Goal: Task Accomplishment & Management: Complete application form

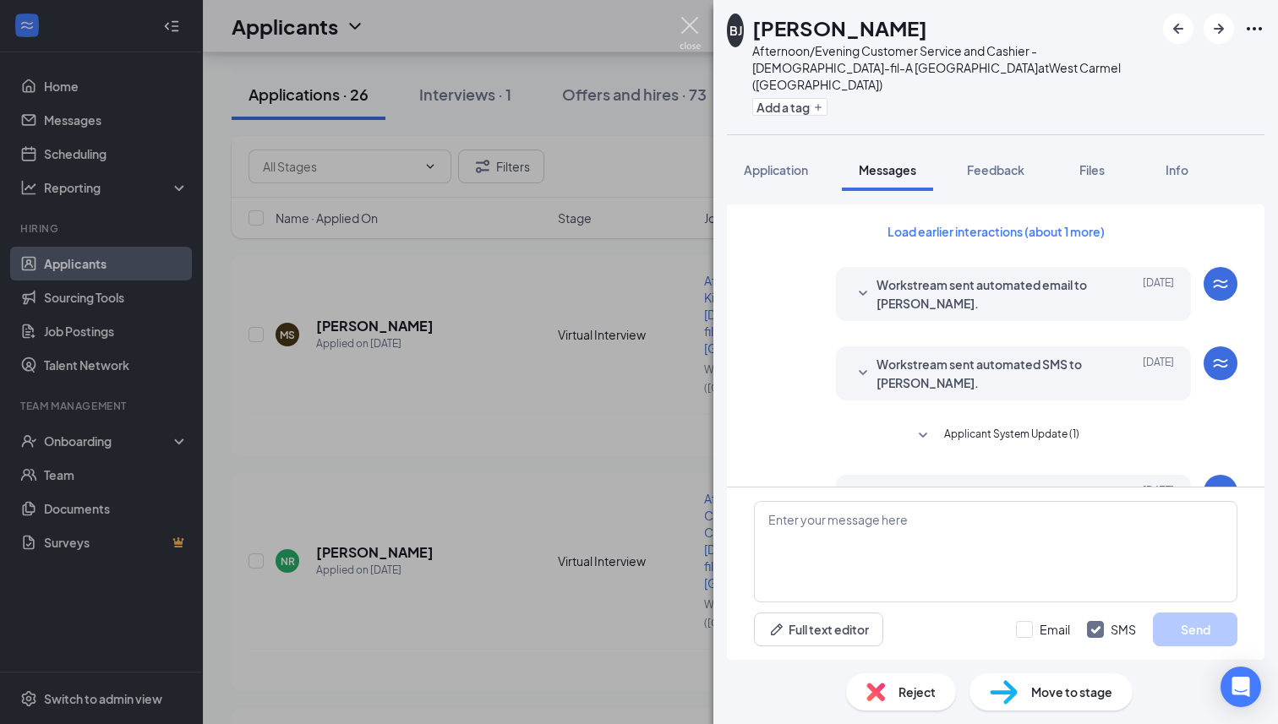
scroll to position [752, 0]
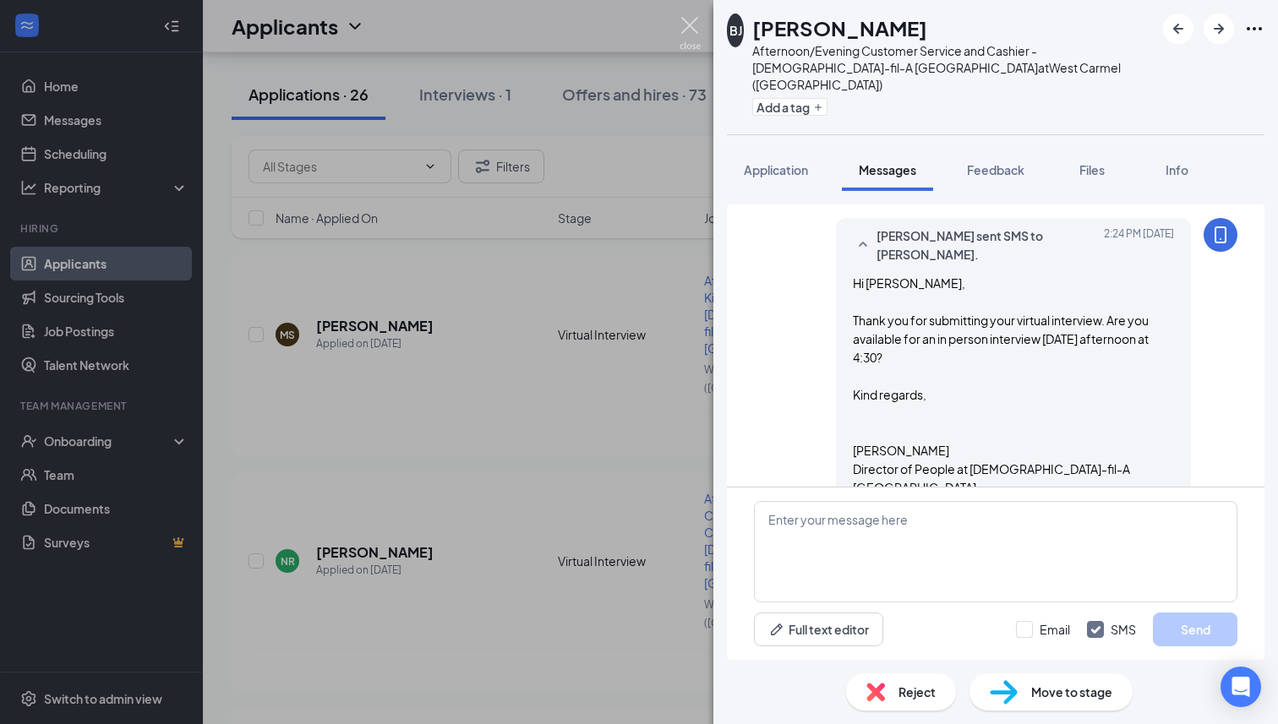
click at [689, 36] on img at bounding box center [690, 33] width 21 height 33
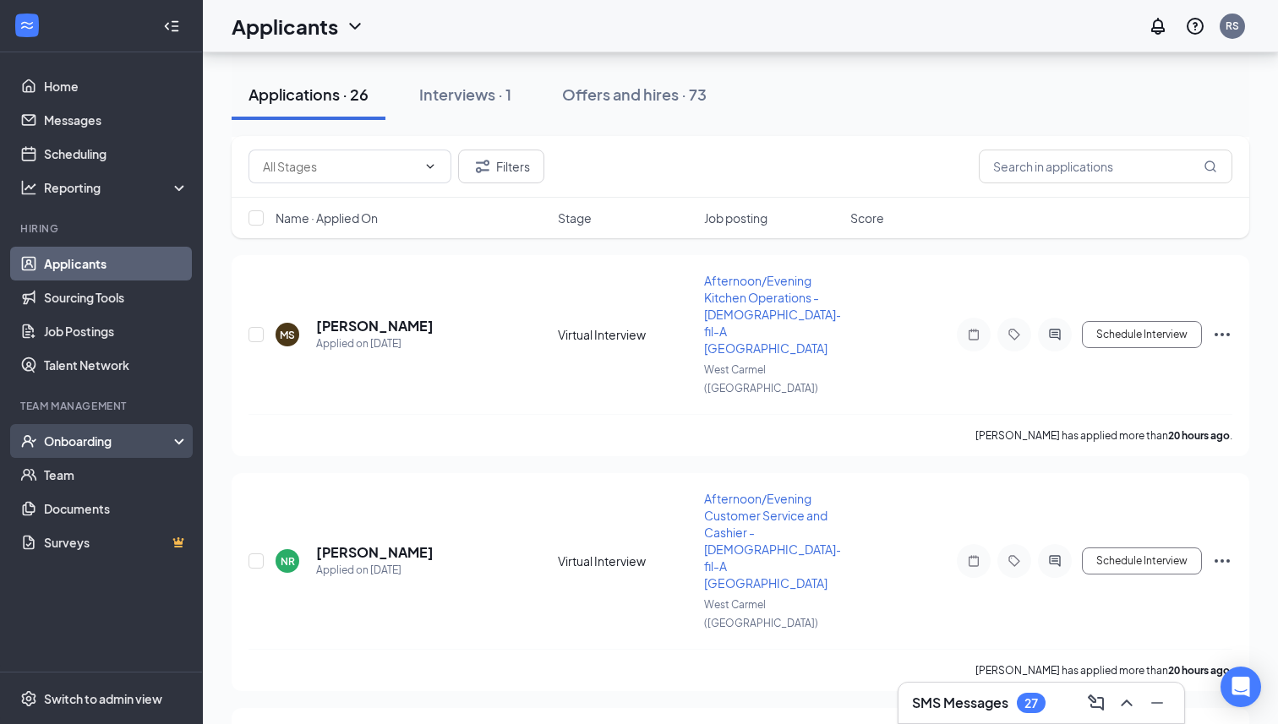
click at [82, 445] on div "Onboarding" at bounding box center [109, 441] width 130 height 17
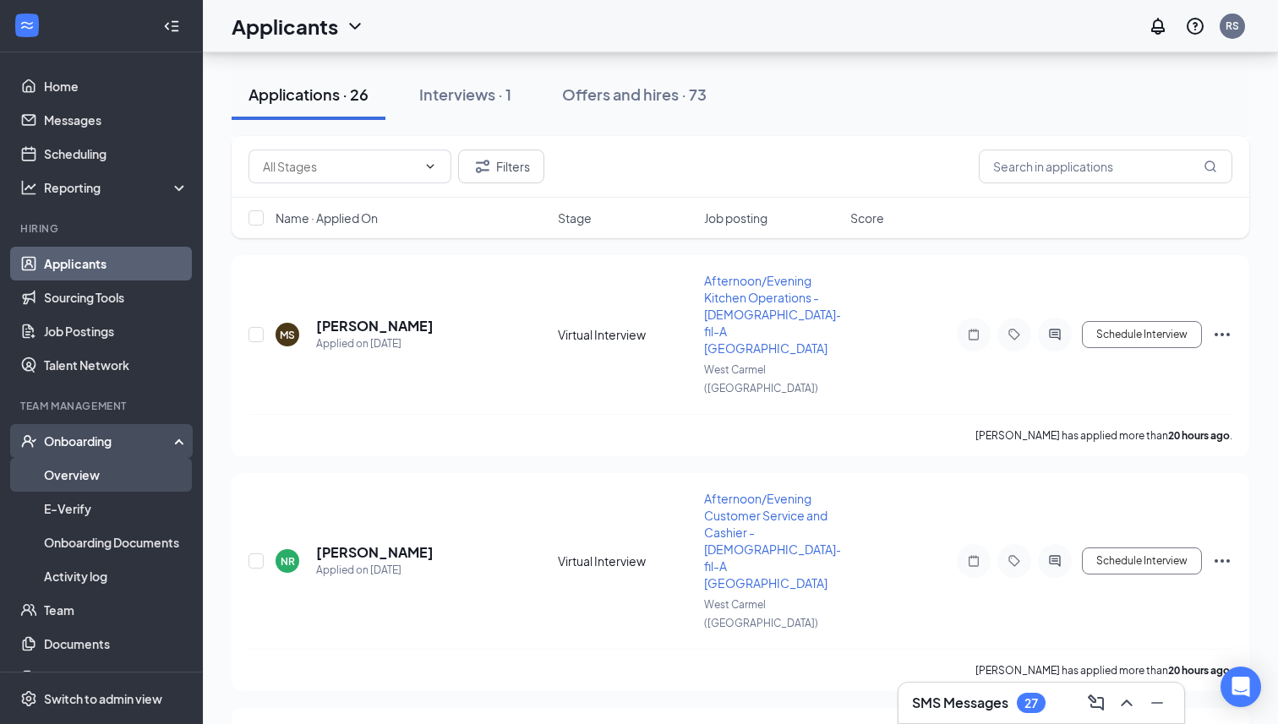
click at [89, 478] on link "Overview" at bounding box center [116, 475] width 145 height 34
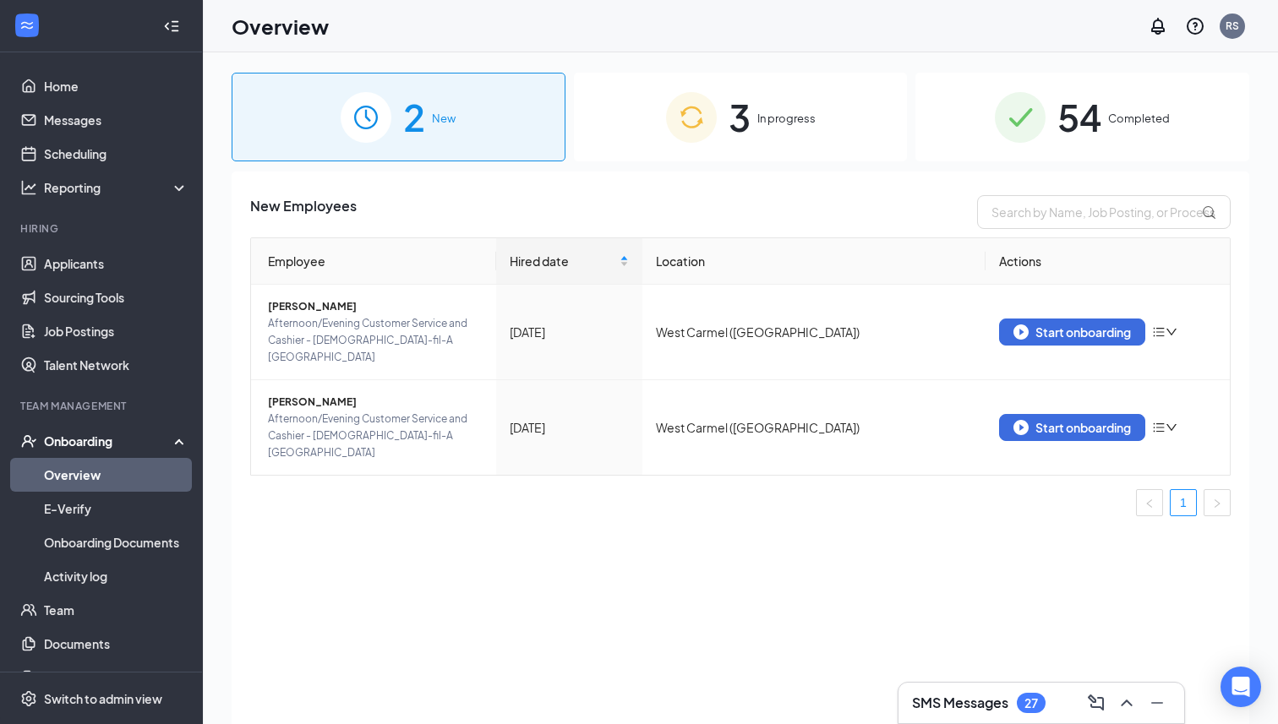
click at [746, 118] on span "3" at bounding box center [740, 117] width 22 height 58
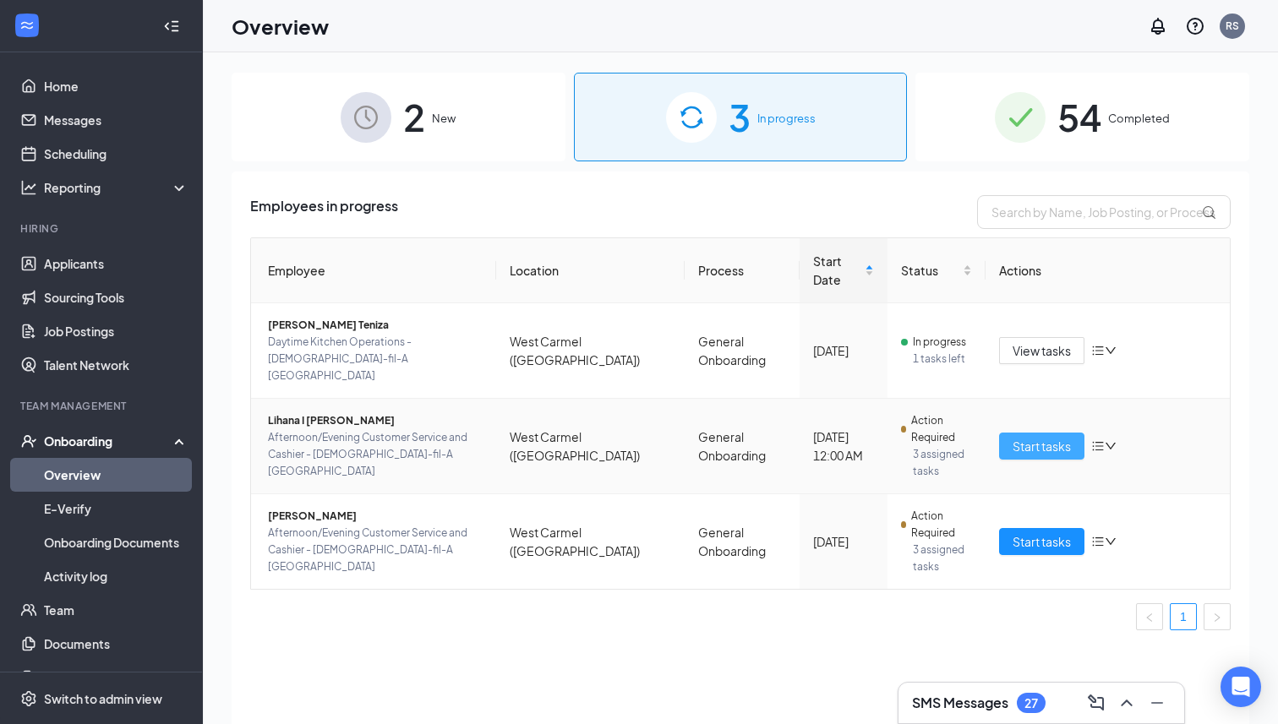
click at [1044, 437] on span "Start tasks" at bounding box center [1042, 446] width 58 height 19
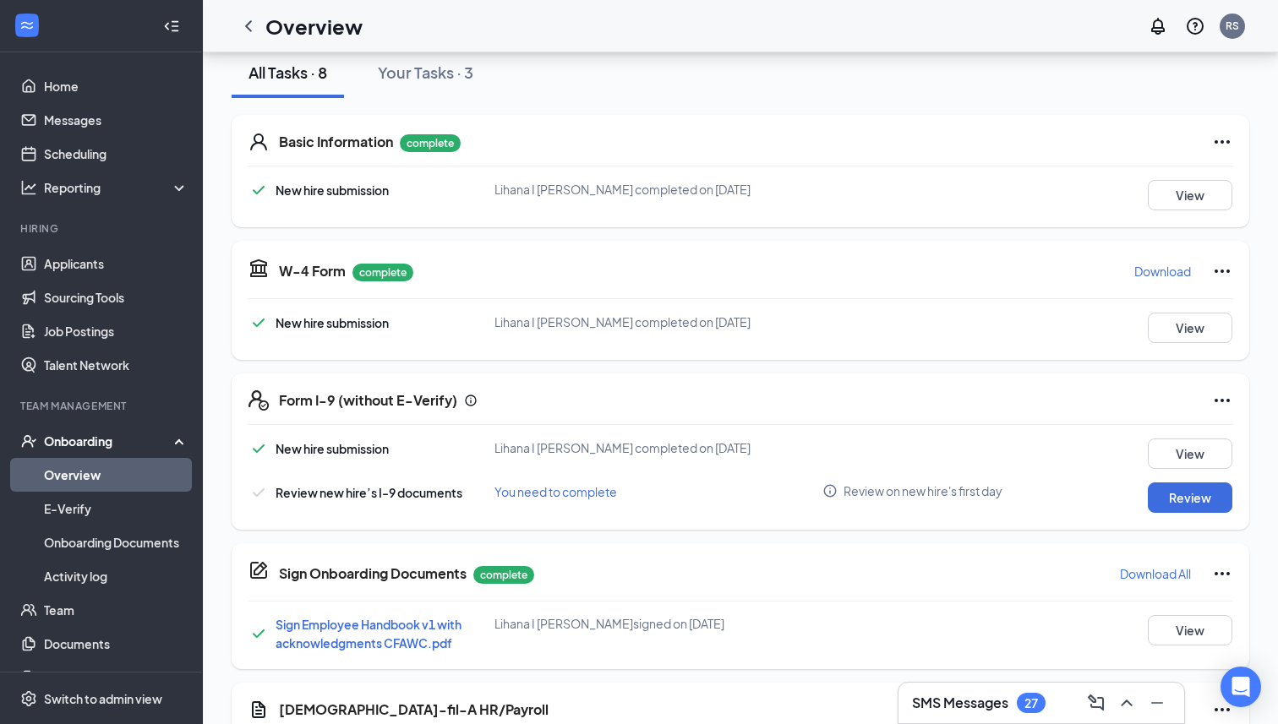
scroll to position [227, 0]
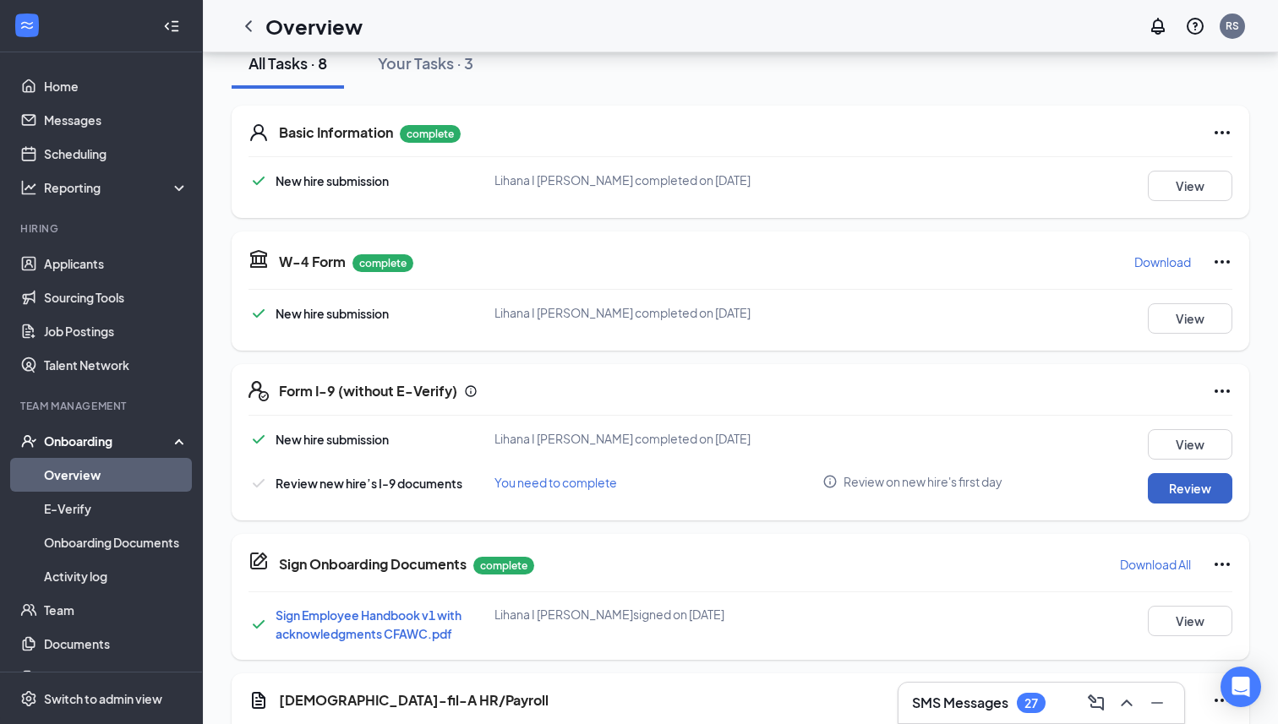
click at [1187, 481] on button "Review" at bounding box center [1190, 488] width 85 height 30
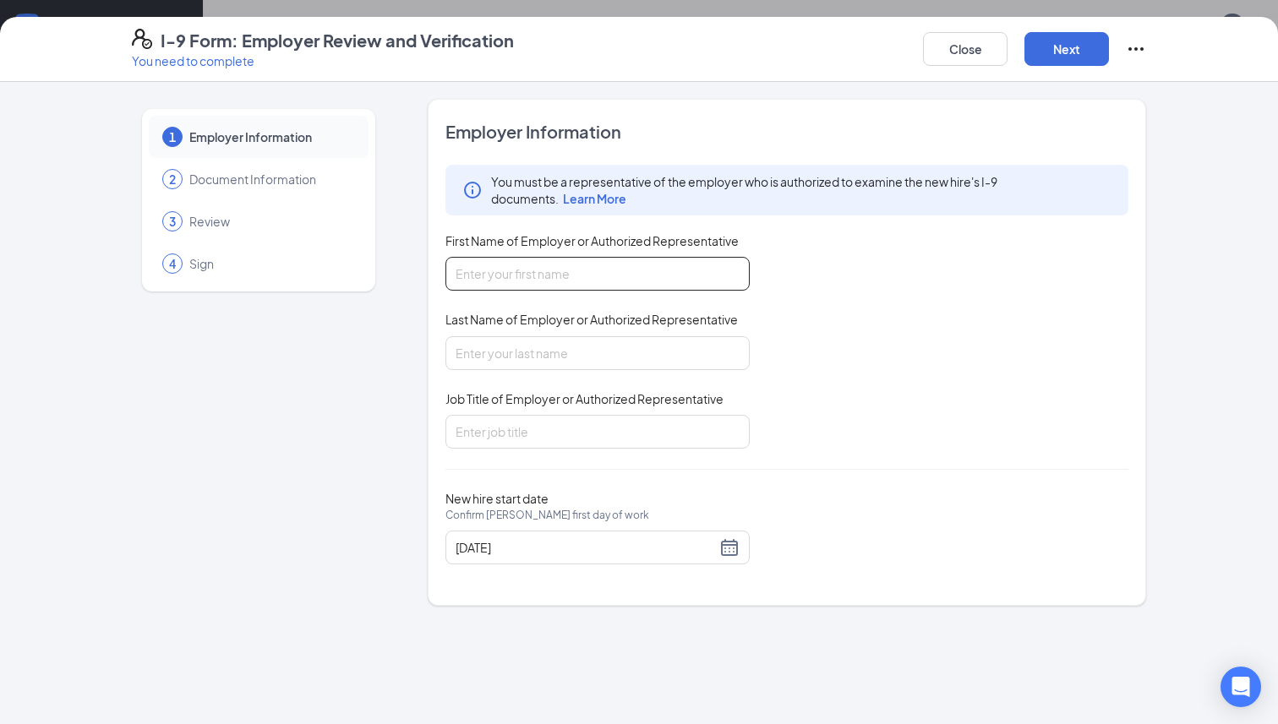
click at [550, 282] on input "First Name of Employer or Authorized Representative" at bounding box center [597, 274] width 304 height 34
type input "[PERSON_NAME]"
click at [516, 352] on input "Last Name of Employer or Authorized Representative" at bounding box center [597, 353] width 304 height 34
type input "[PERSON_NAME]"
click at [527, 445] on input "Job Title of Employer or Authorized Representative" at bounding box center [597, 432] width 304 height 34
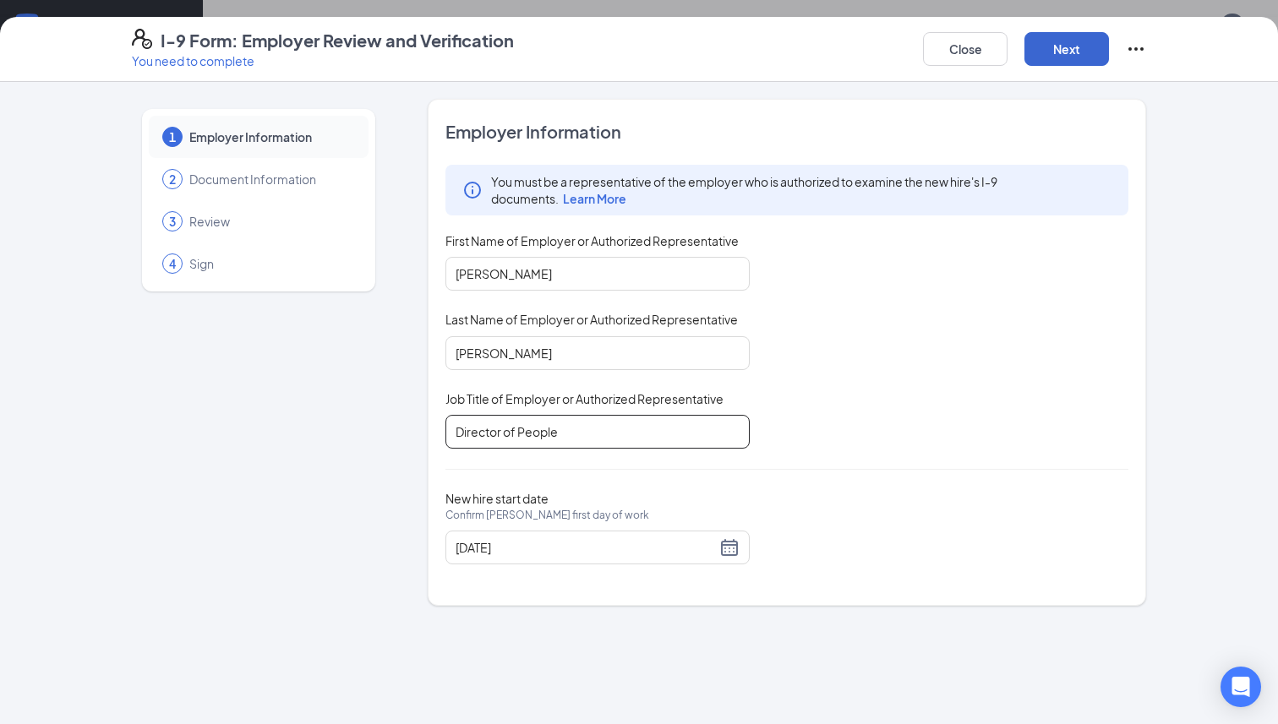
type input "Director of People"
click at [1071, 49] on button "Next" at bounding box center [1066, 49] width 85 height 34
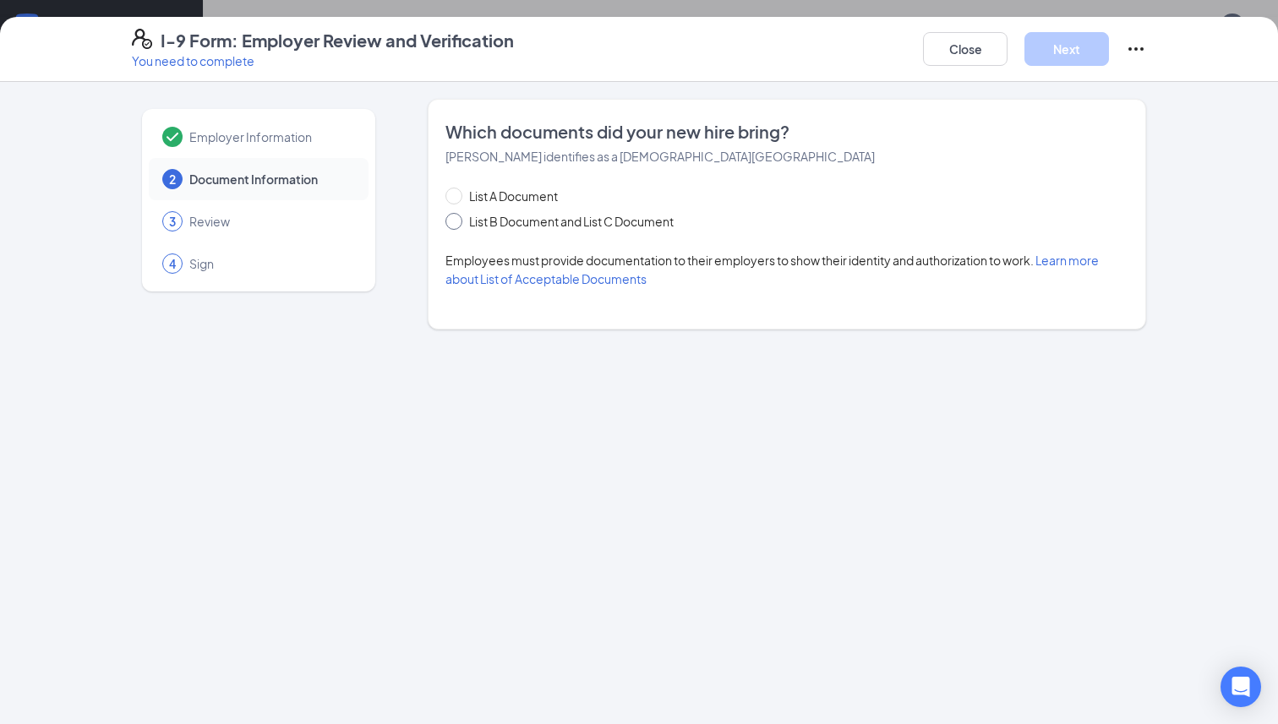
click at [456, 225] on span at bounding box center [453, 221] width 17 height 17
click at [456, 225] on input "List B Document and List C Document" at bounding box center [451, 219] width 12 height 12
radio input "true"
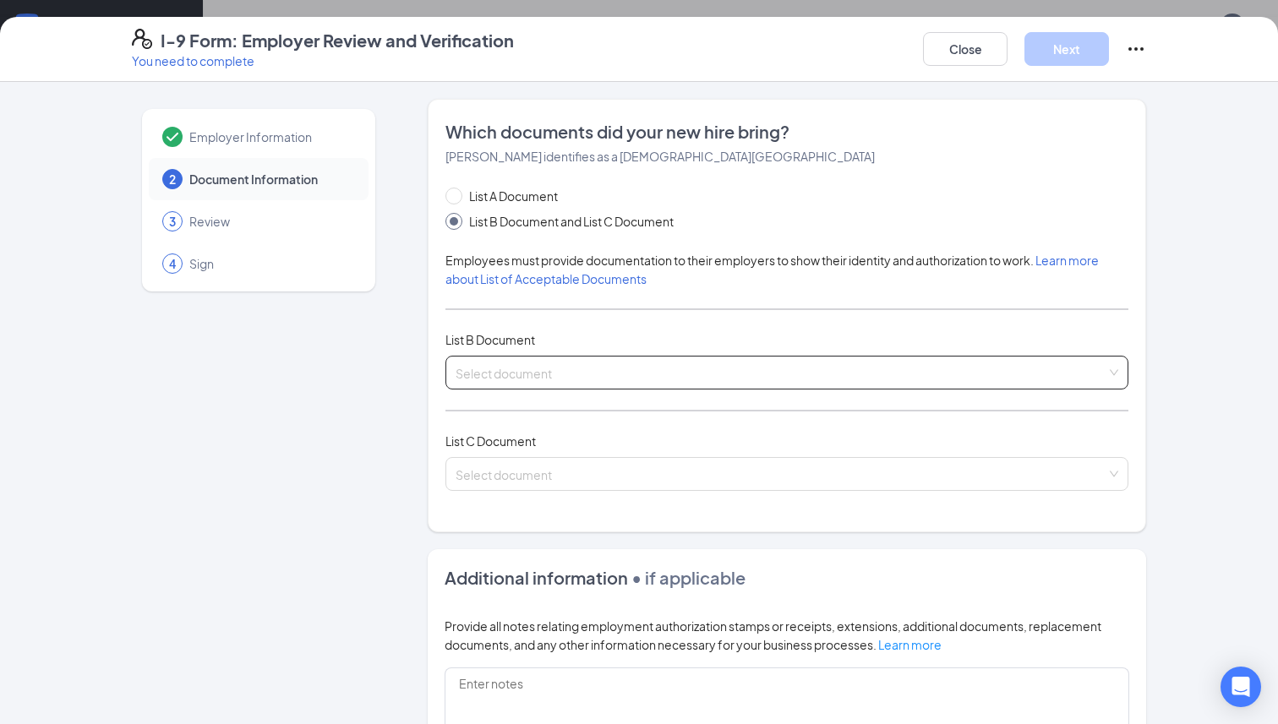
click at [511, 374] on div "Select document" at bounding box center [786, 373] width 683 height 34
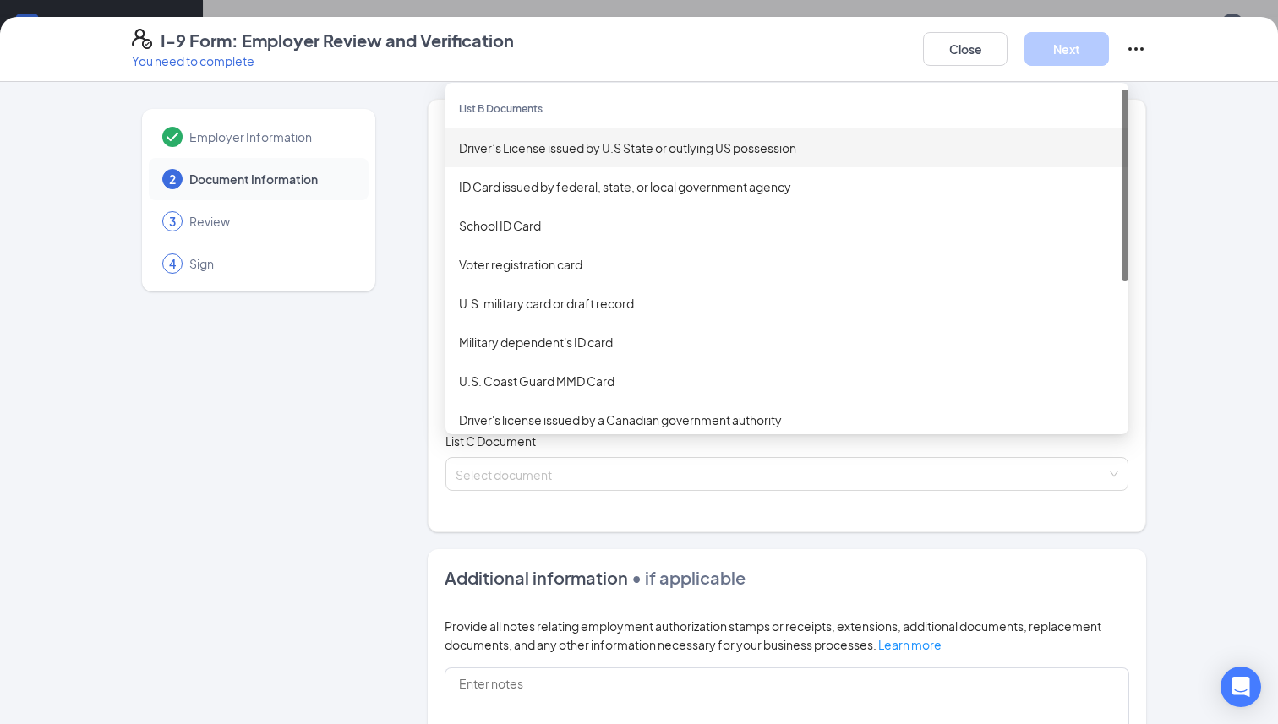
click at [581, 153] on div "Driver’s License issued by U.S State or outlying US possession" at bounding box center [787, 148] width 656 height 19
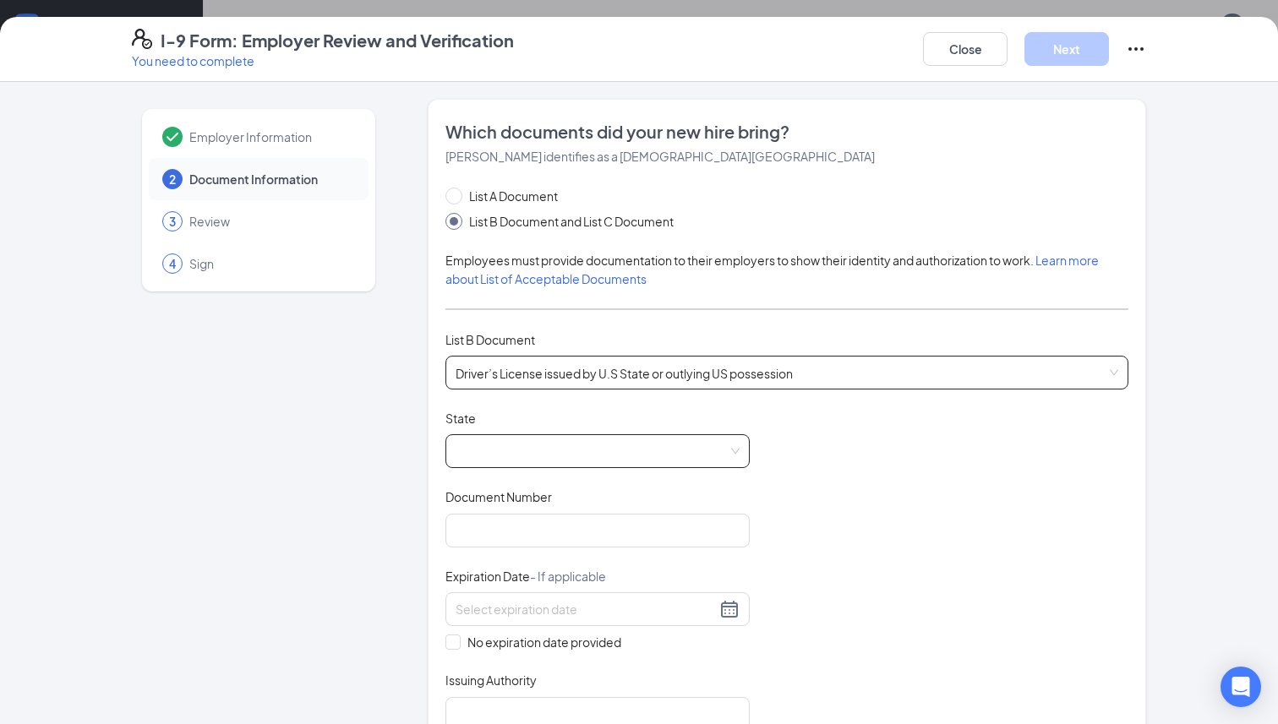
click at [489, 466] on span at bounding box center [598, 451] width 284 height 32
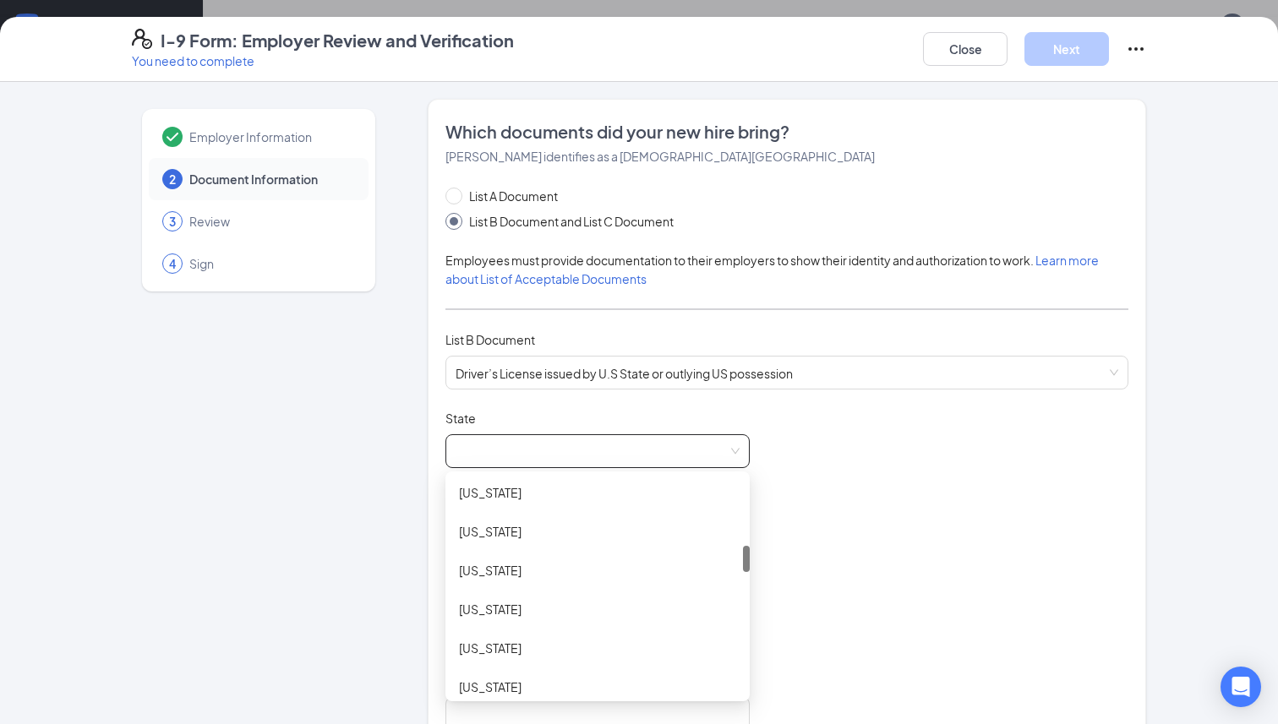
scroll to position [573, 0]
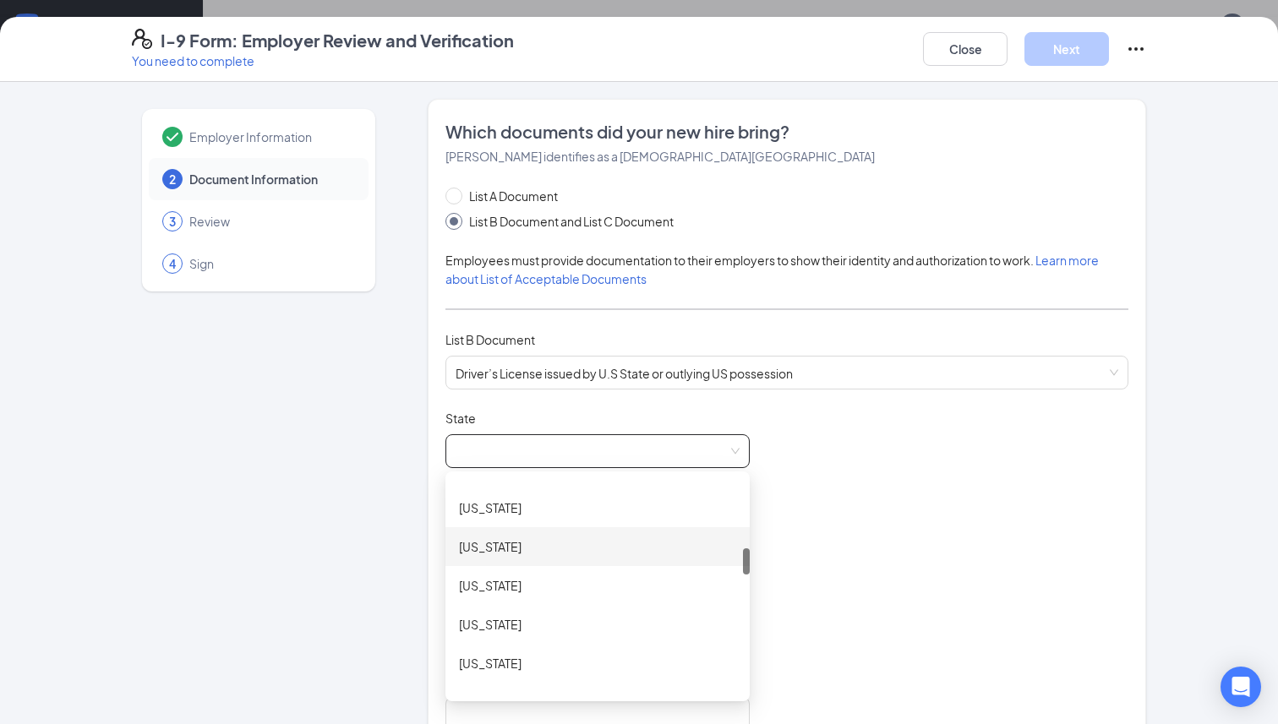
click at [492, 549] on div "[US_STATE]" at bounding box center [597, 547] width 277 height 19
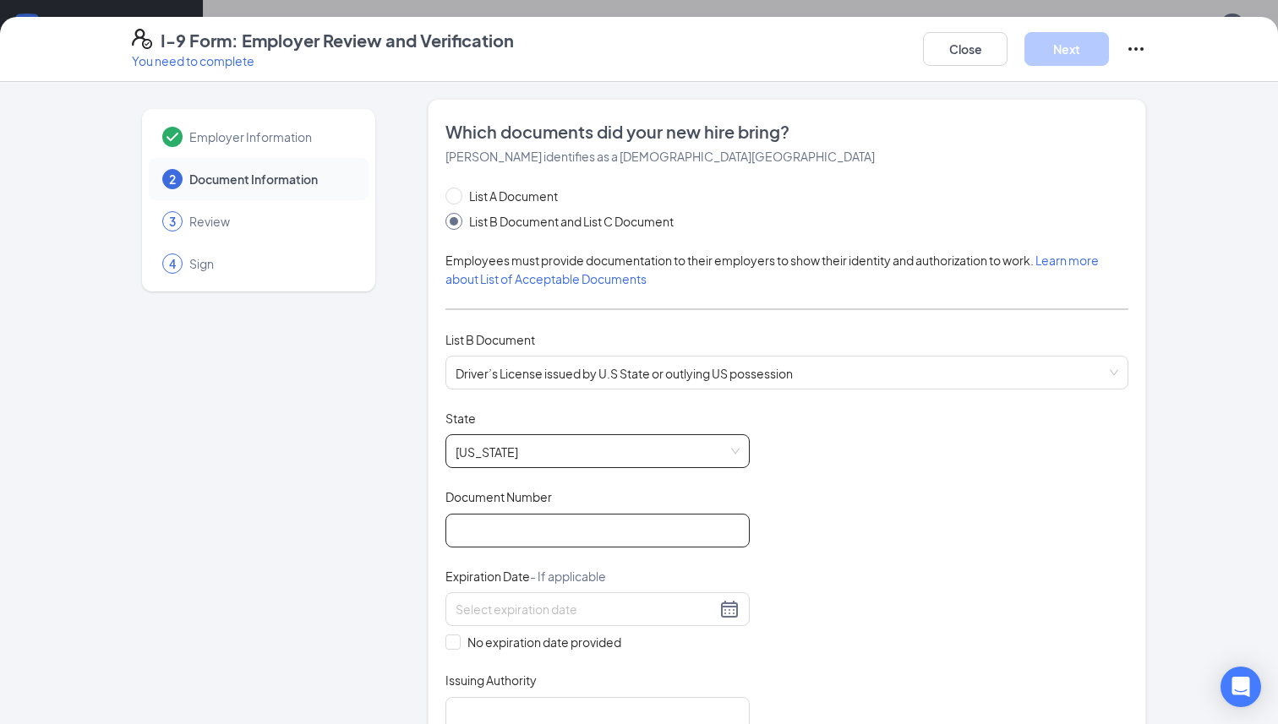
click at [474, 531] on input "Document Number" at bounding box center [597, 531] width 304 height 34
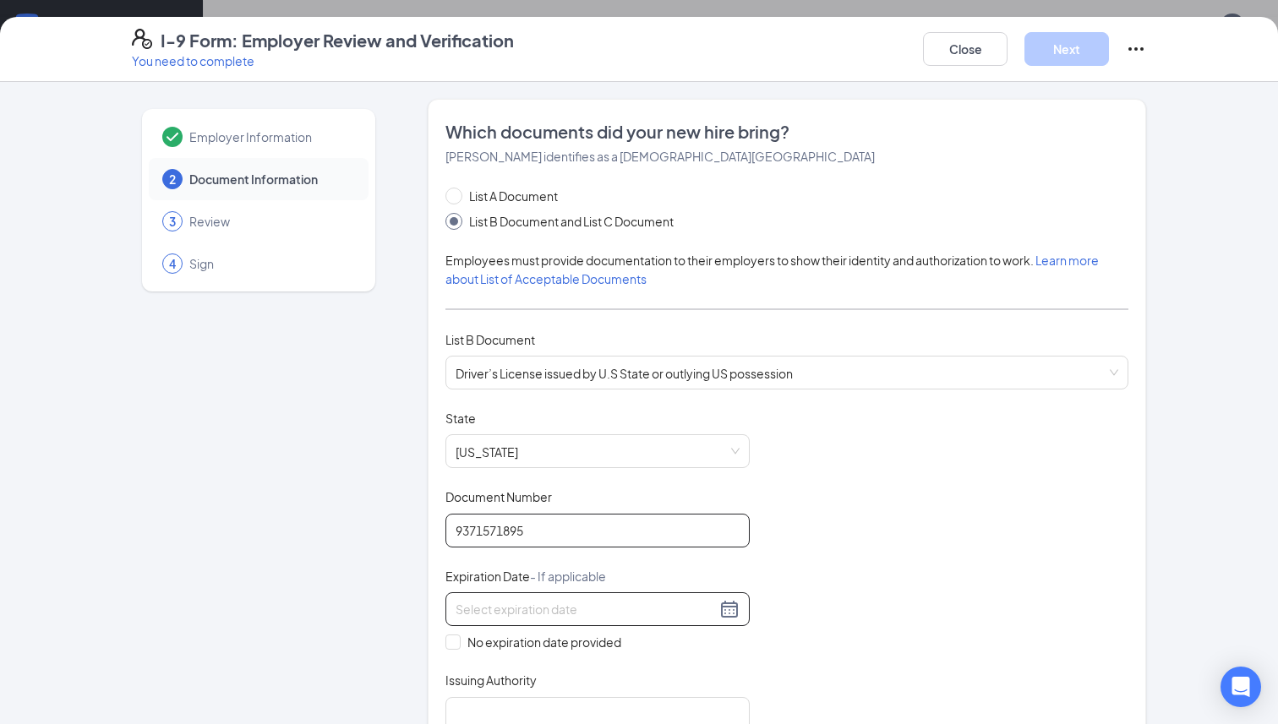
type input "9371571895"
click at [511, 595] on div at bounding box center [597, 609] width 304 height 34
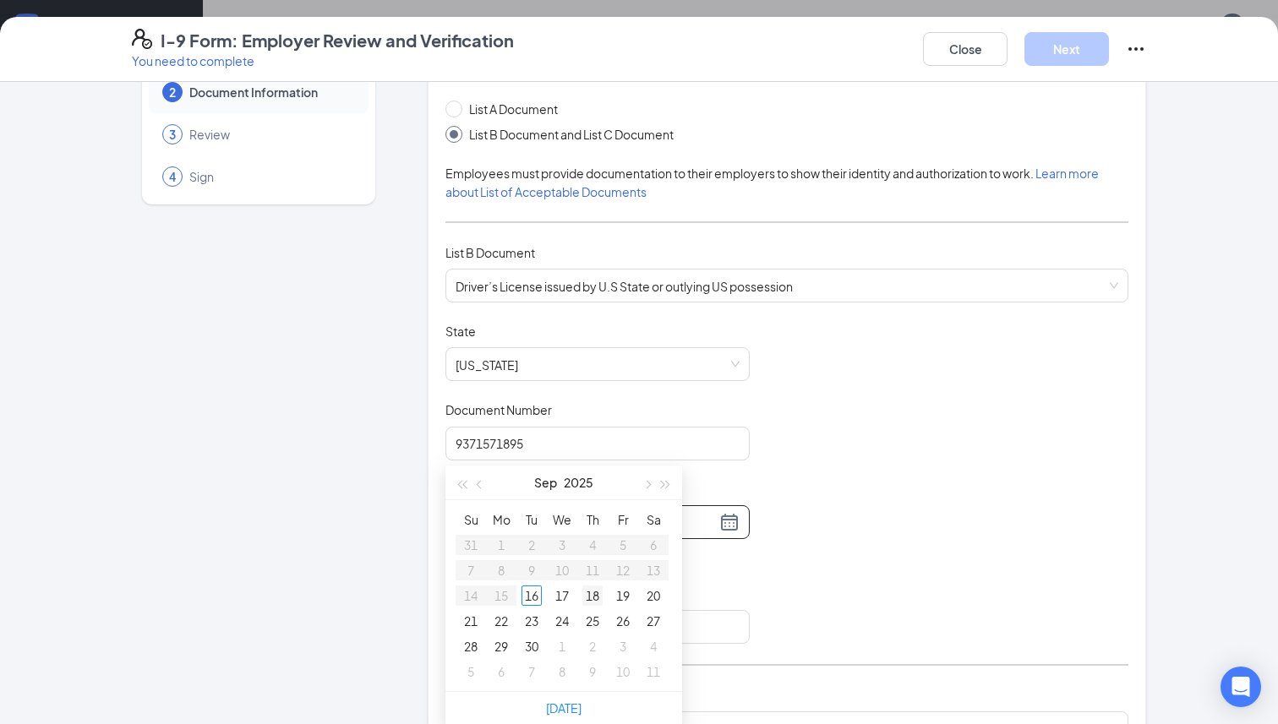
scroll to position [397, 0]
type input "[DATE]"
click at [664, 474] on span "button" at bounding box center [666, 476] width 8 height 8
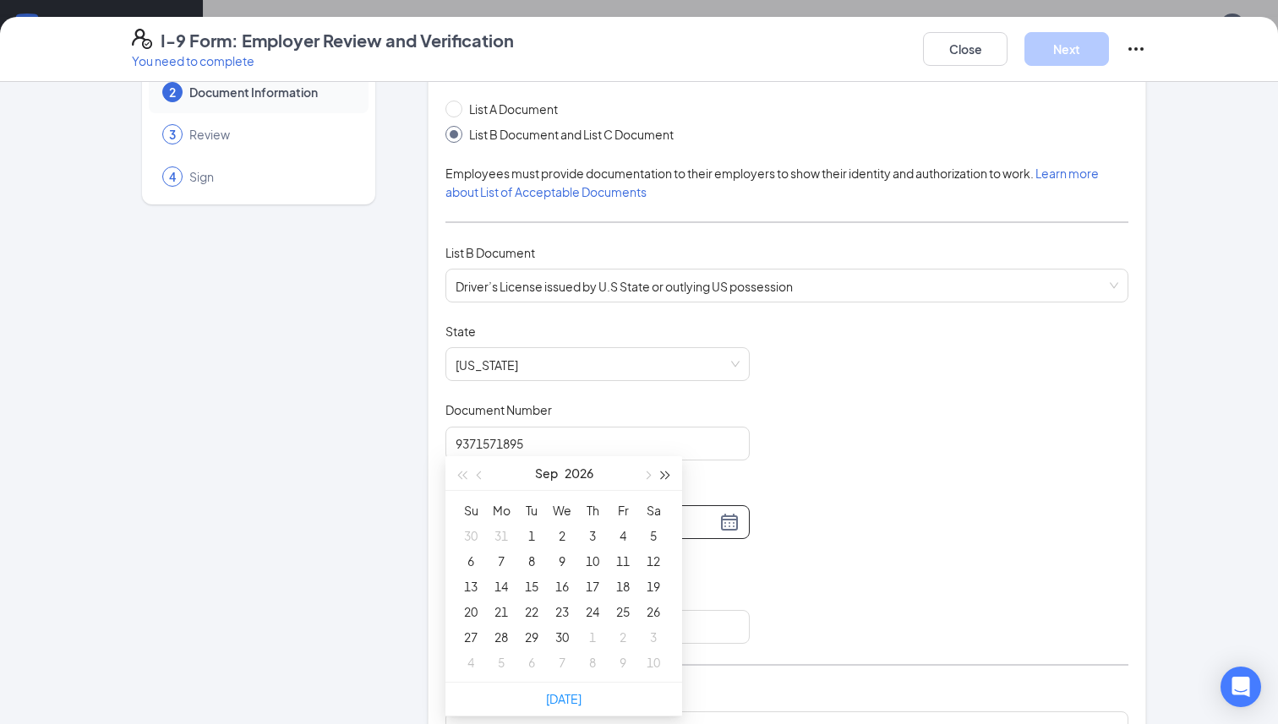
click at [664, 474] on span "button" at bounding box center [666, 476] width 8 height 8
click at [482, 473] on span "button" at bounding box center [481, 476] width 8 height 8
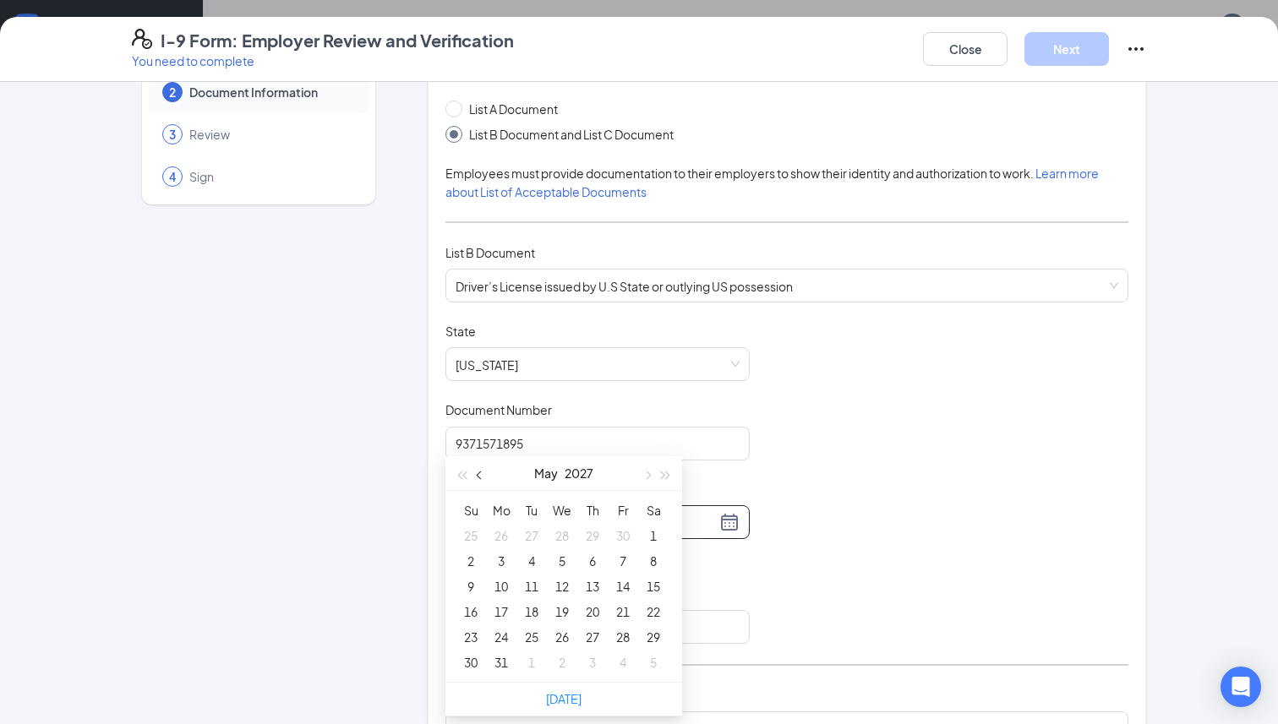
click at [482, 473] on span "button" at bounding box center [481, 476] width 8 height 8
type input "[DATE]"
click at [477, 582] on div "14" at bounding box center [471, 586] width 20 height 20
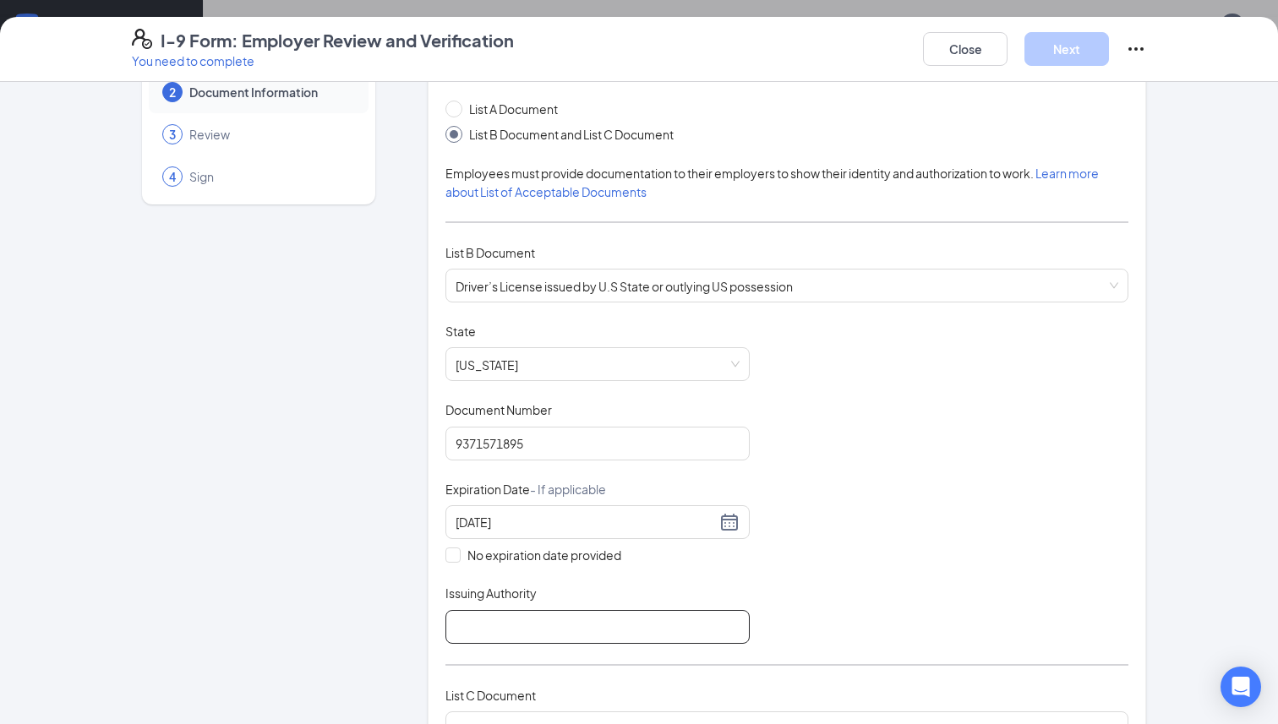
click at [505, 614] on input "Issuing Authority" at bounding box center [597, 627] width 304 height 34
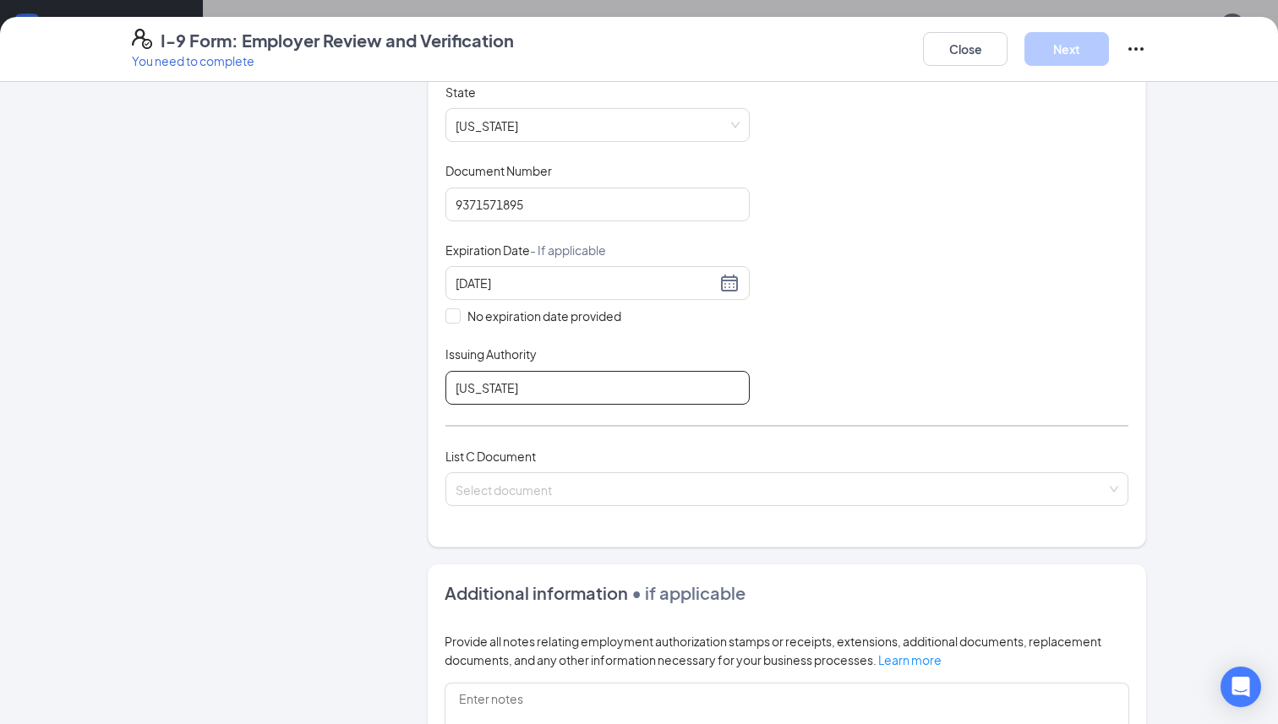
scroll to position [348, 0]
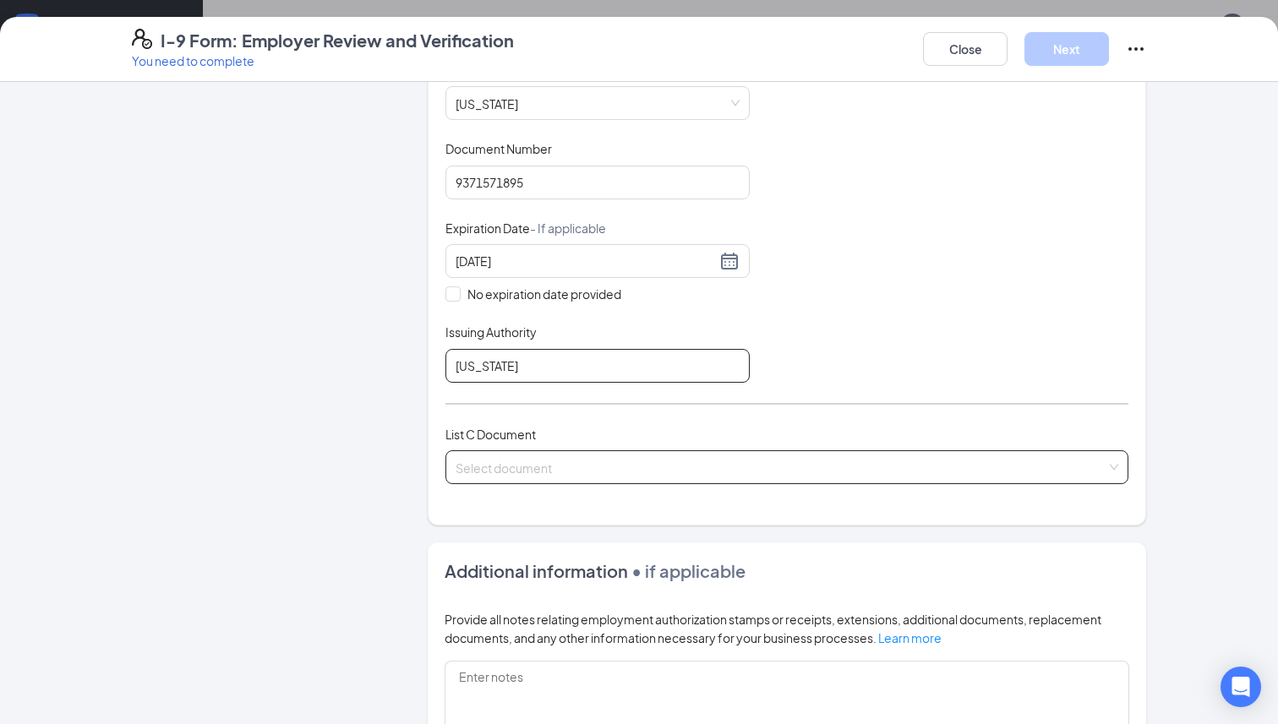
type input "[US_STATE]"
click at [503, 465] on input "search" at bounding box center [781, 463] width 651 height 25
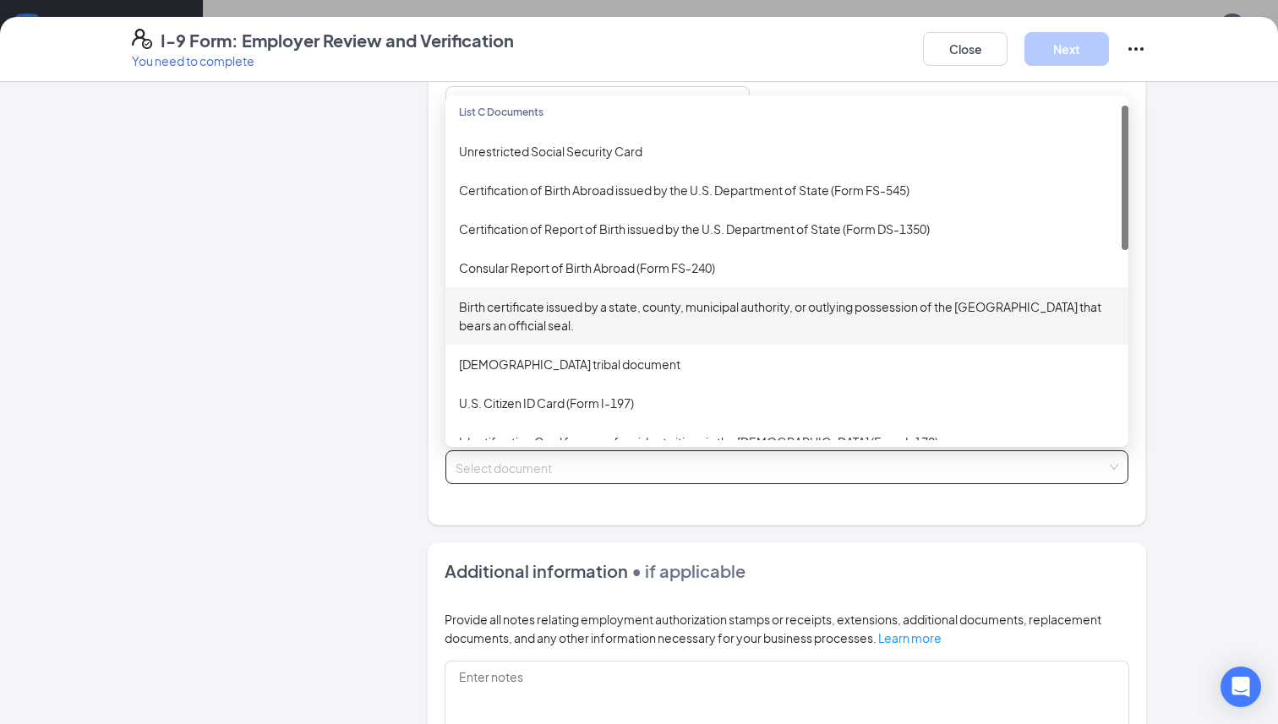
scroll to position [0, 0]
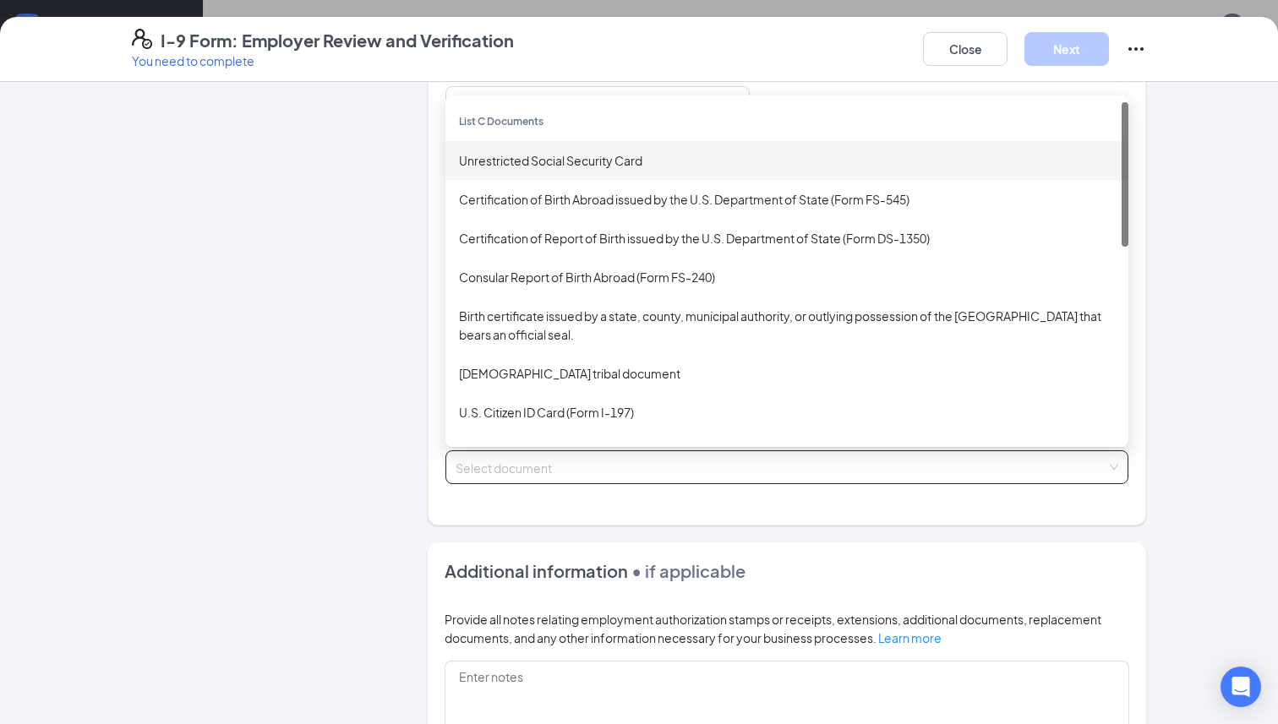
click at [537, 164] on div "Unrestricted Social Security Card" at bounding box center [787, 160] width 656 height 19
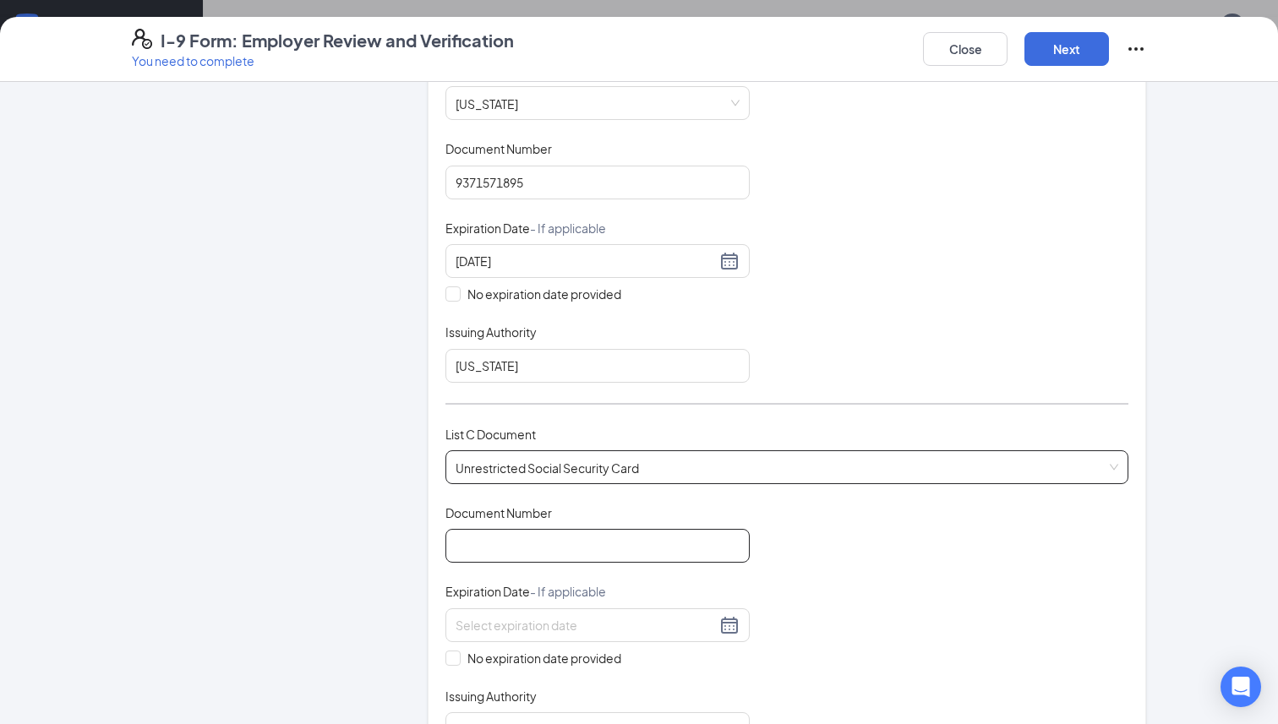
click at [485, 541] on input "Document Number" at bounding box center [597, 546] width 304 height 34
click at [479, 543] on input "313332641" at bounding box center [597, 546] width 304 height 34
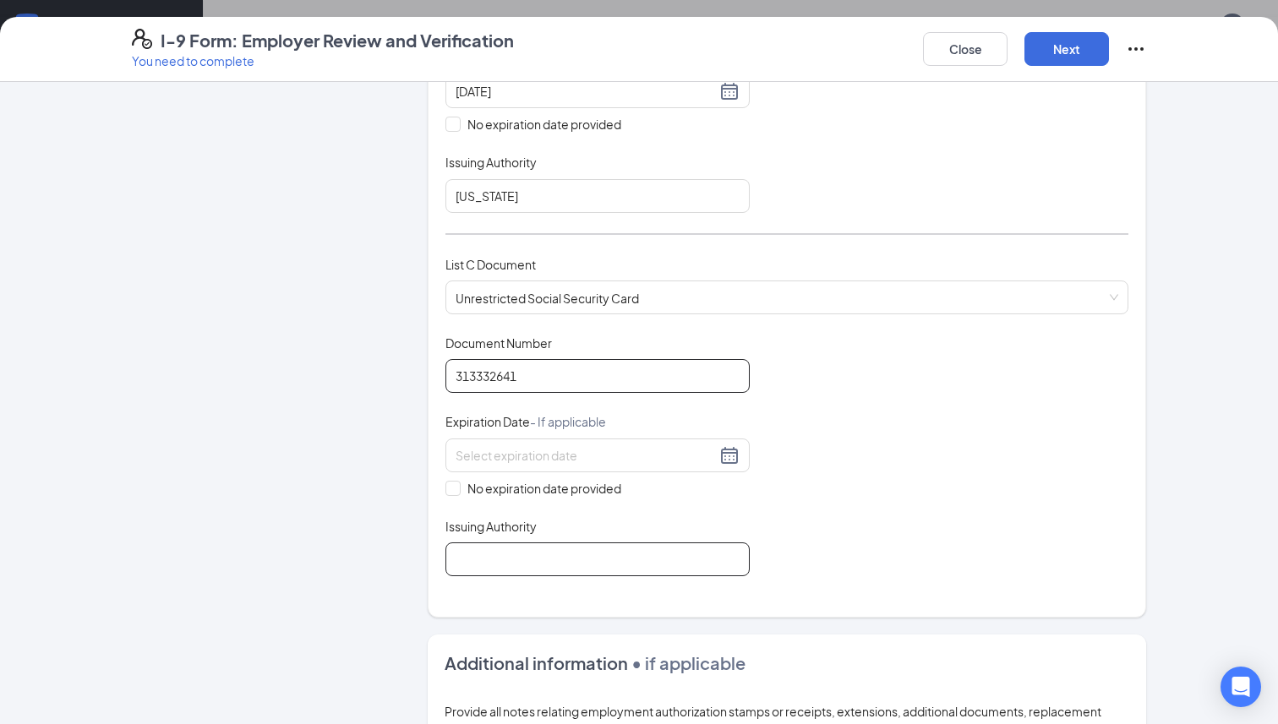
scroll to position [522, 0]
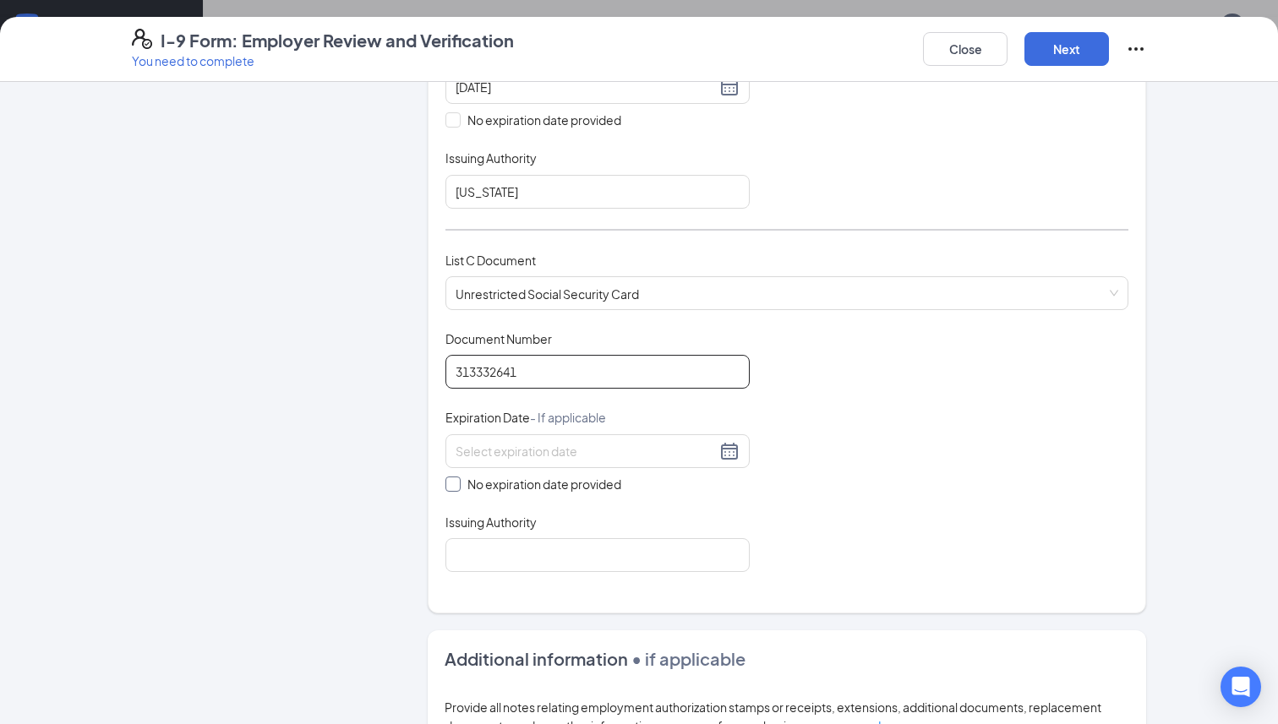
type input "313332641"
click at [451, 483] on input "No expiration date provided" at bounding box center [451, 483] width 12 height 12
checkbox input "true"
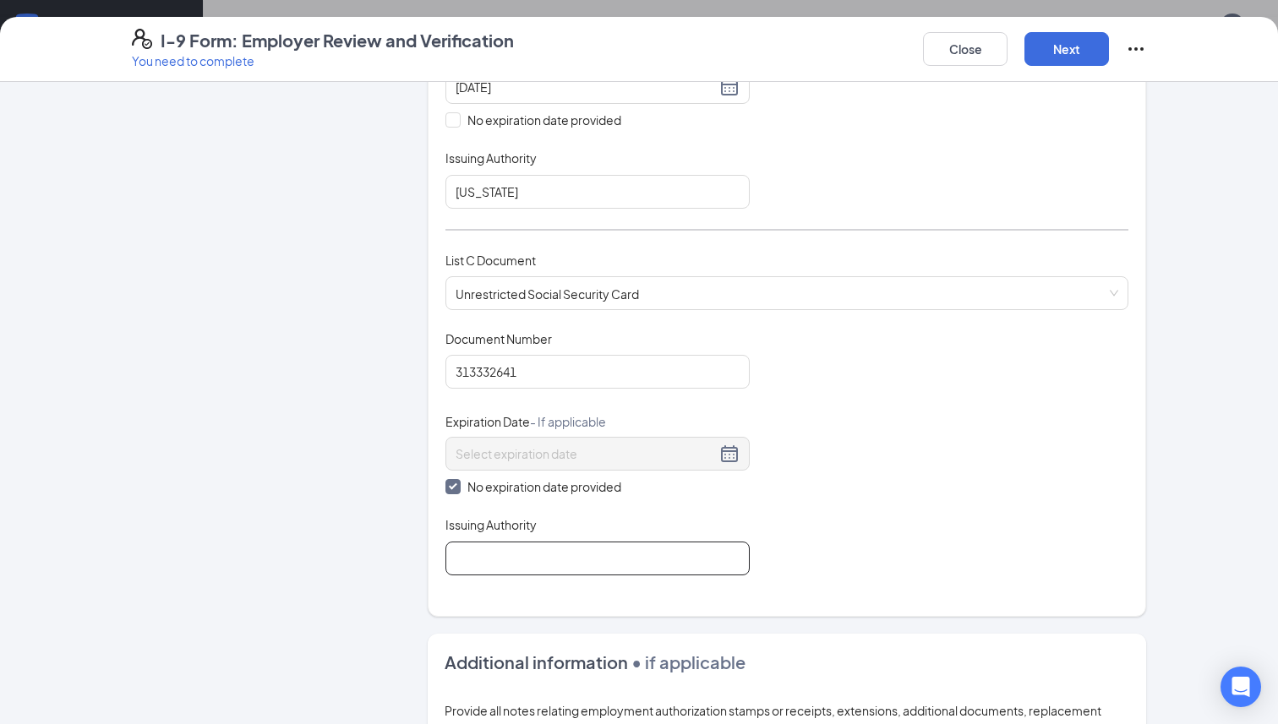
click at [467, 563] on input "Issuing Authority" at bounding box center [597, 559] width 304 height 34
type input "Social Security Adminstration"
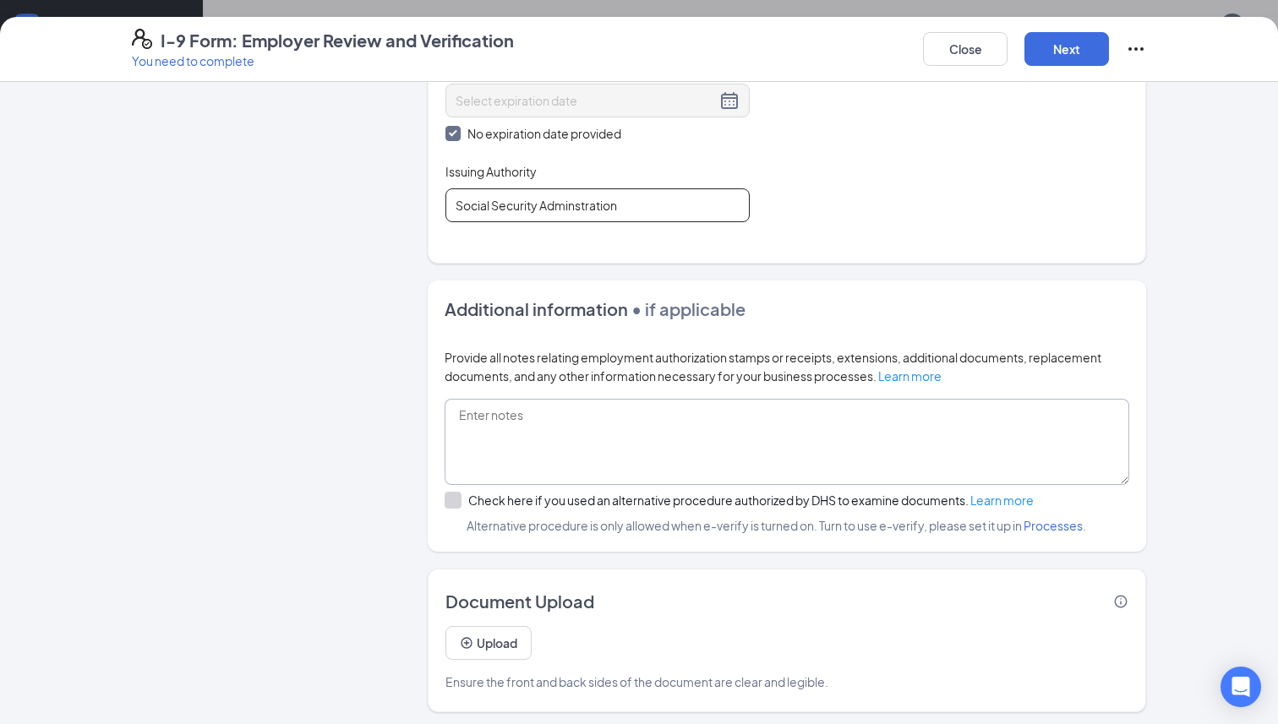
scroll to position [423, 0]
click at [1063, 52] on button "Next" at bounding box center [1066, 49] width 85 height 34
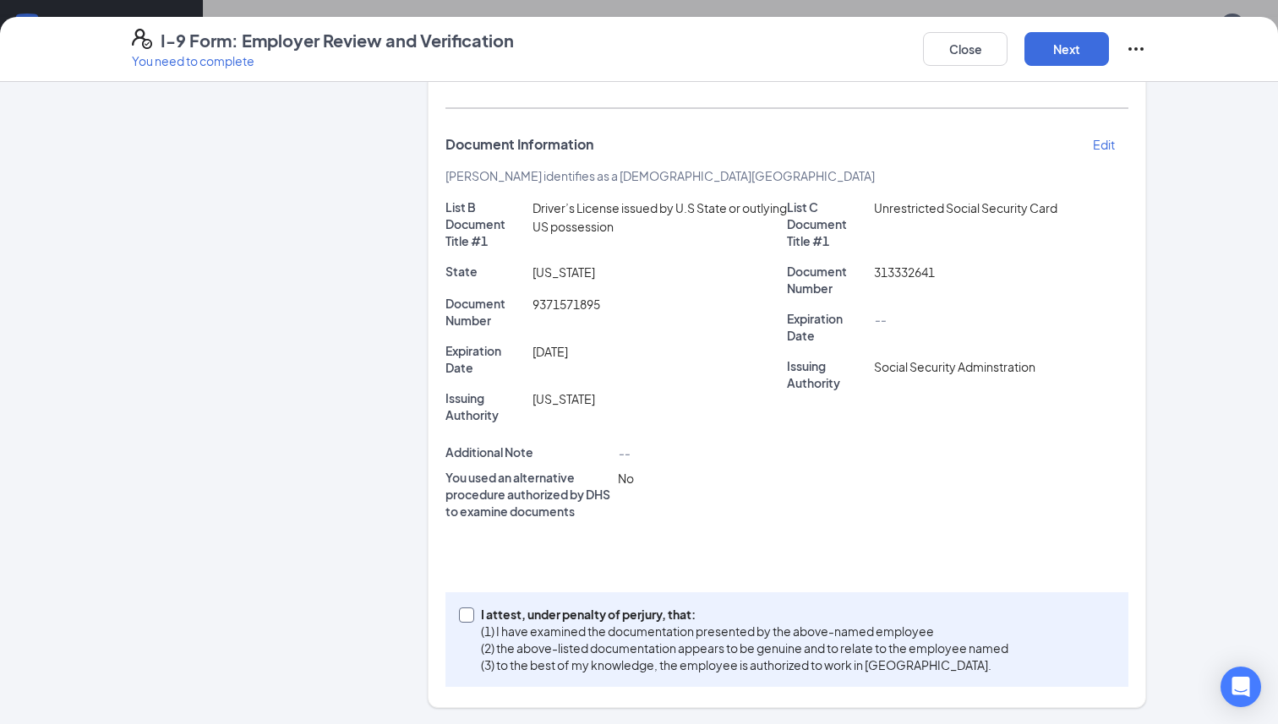
click at [464, 617] on input "I attest, under penalty of [PERSON_NAME], that: (1) I have examined the documen…" at bounding box center [465, 614] width 12 height 12
checkbox input "true"
click at [1073, 52] on button "Next" at bounding box center [1066, 49] width 85 height 34
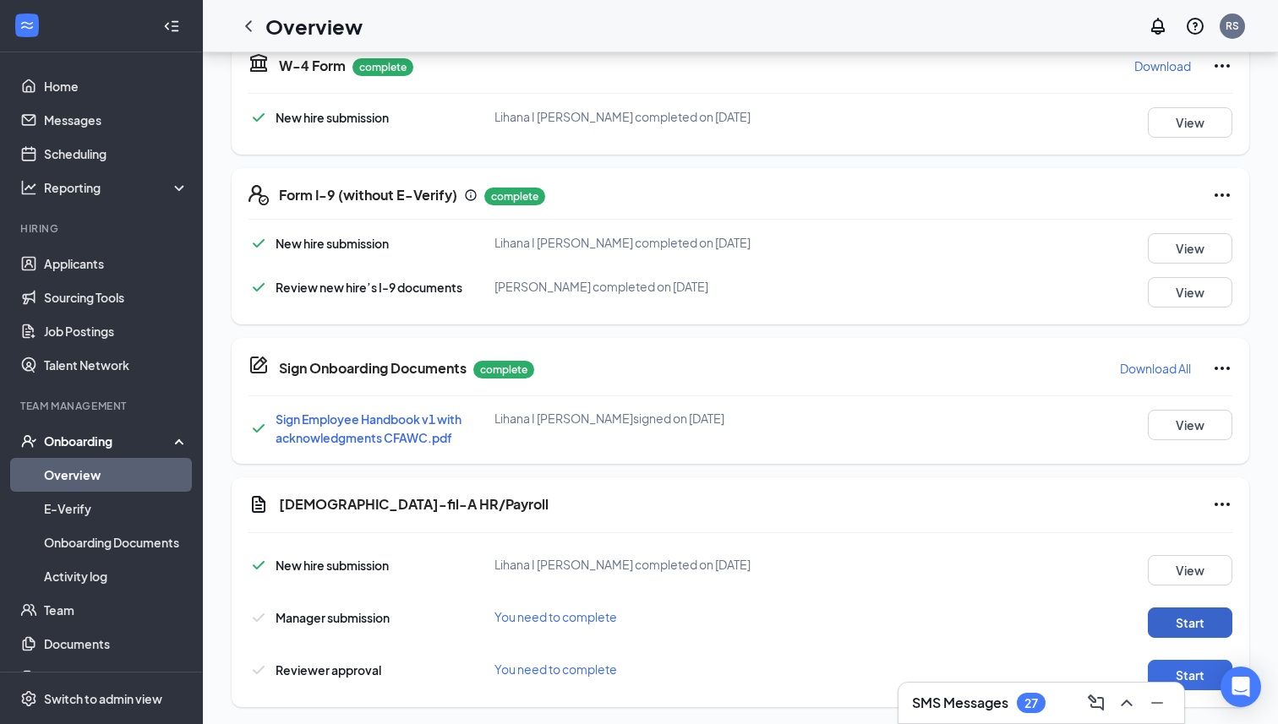
click at [1182, 608] on button "Start" at bounding box center [1190, 623] width 85 height 30
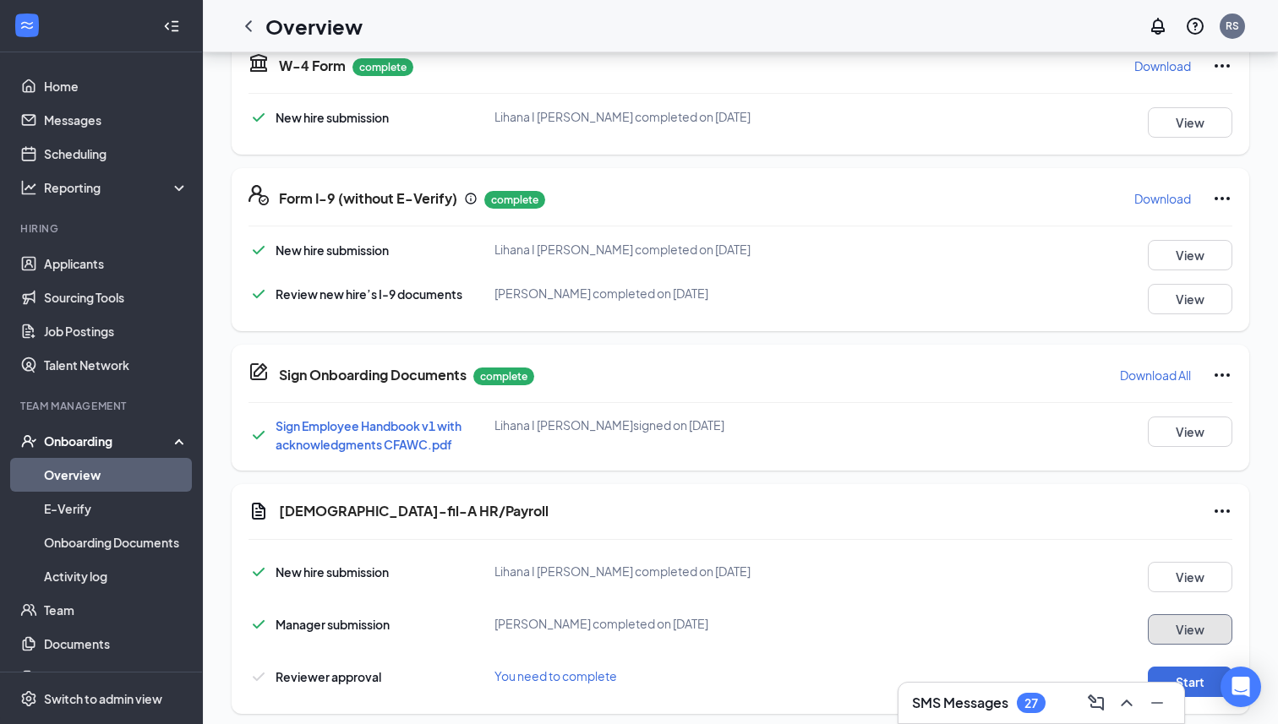
scroll to position [429, 0]
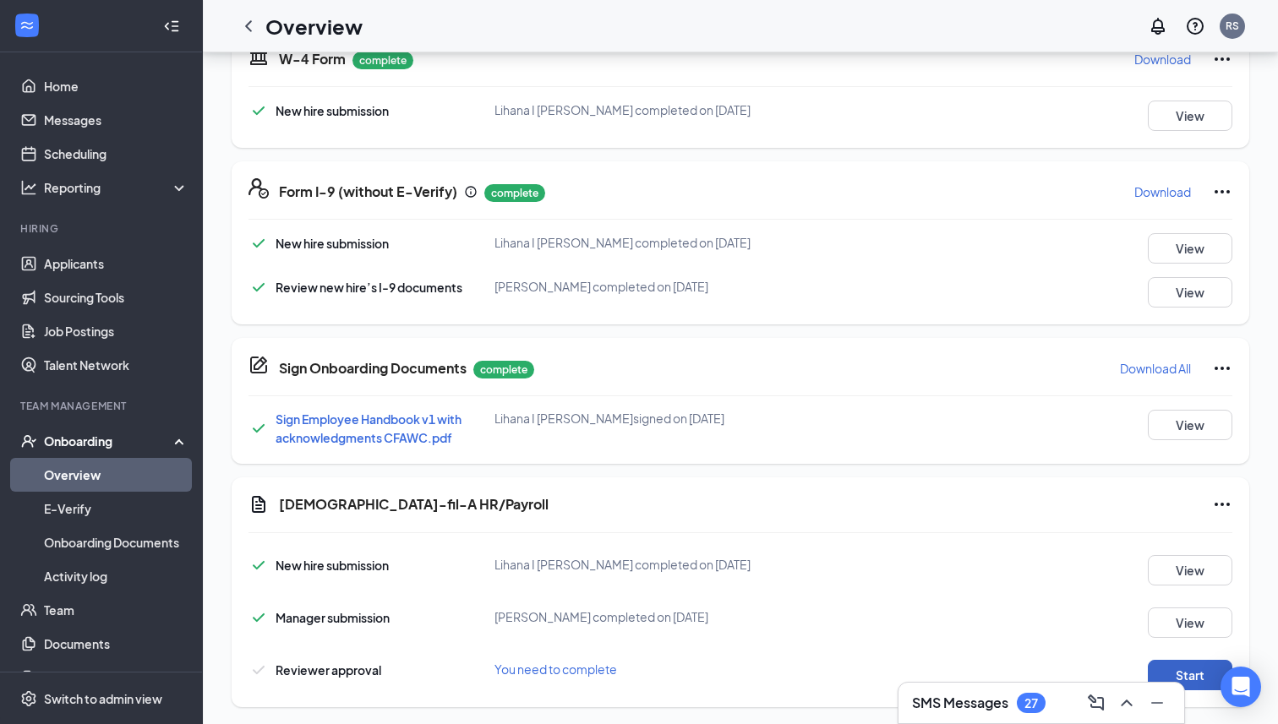
click at [1163, 660] on button "Start" at bounding box center [1190, 675] width 85 height 30
